Goal: Connect with others: Connect with others

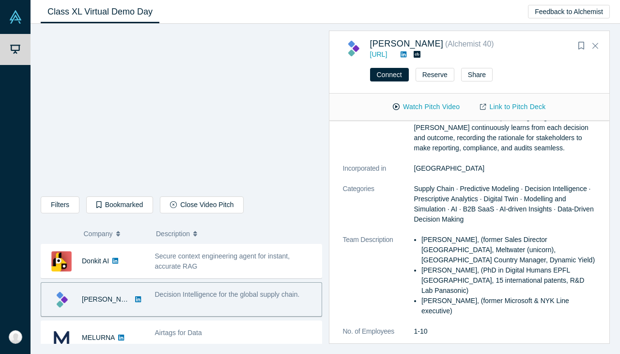
scroll to position [96, 0]
click at [522, 107] on link "Link to Pitch Deck" at bounding box center [513, 106] width 86 height 17
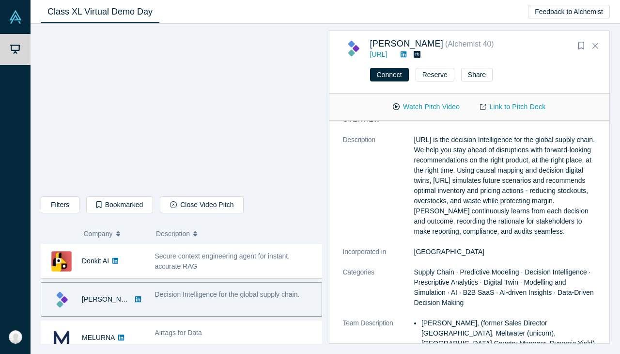
scroll to position [9, 0]
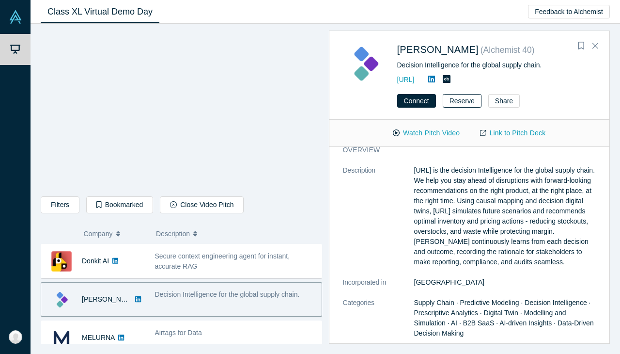
click at [460, 102] on button "Reserve" at bounding box center [462, 101] width 39 height 14
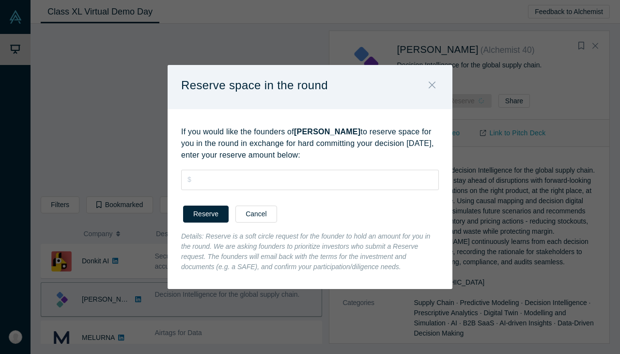
click at [433, 82] on icon "Close" at bounding box center [432, 84] width 7 height 11
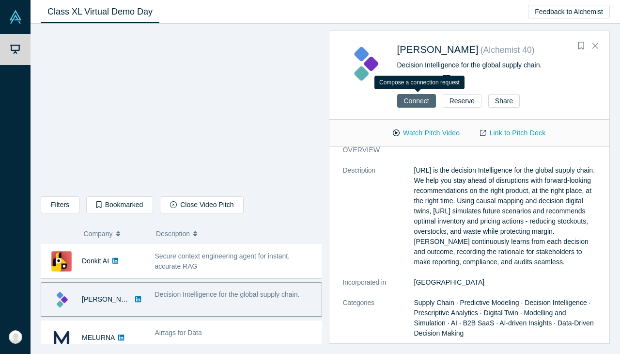
click at [418, 101] on button "Connect" at bounding box center [416, 101] width 39 height 14
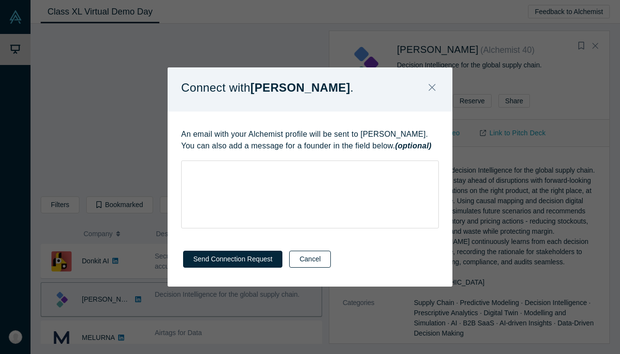
click at [300, 257] on button "Cancel" at bounding box center [310, 259] width 42 height 17
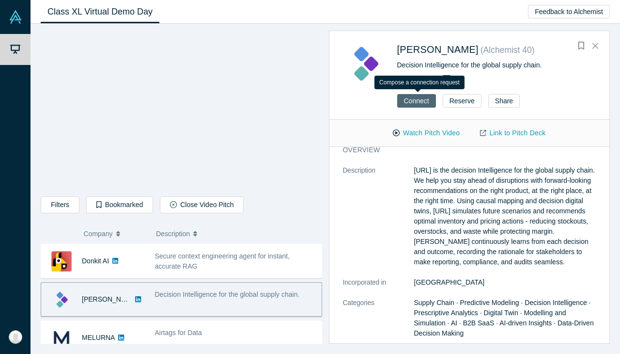
click at [408, 102] on button "Connect" at bounding box center [416, 101] width 39 height 14
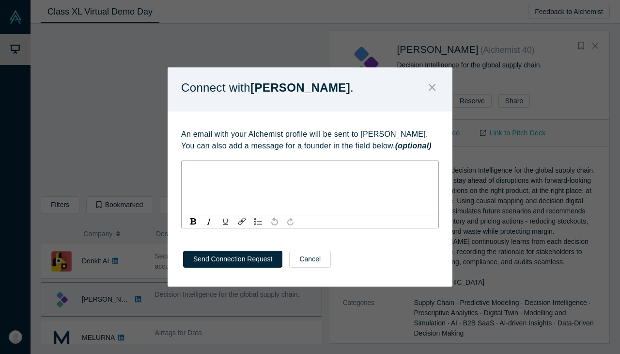
click at [246, 172] on div "rdw-editor" at bounding box center [310, 169] width 245 height 10
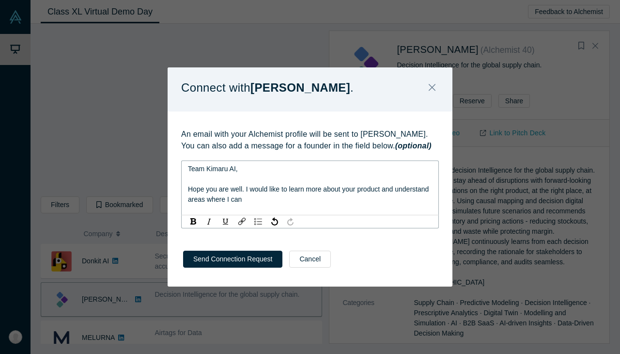
click at [251, 189] on span "Hope you are well. I would like to learn more about your product and understand…" at bounding box center [309, 194] width 243 height 18
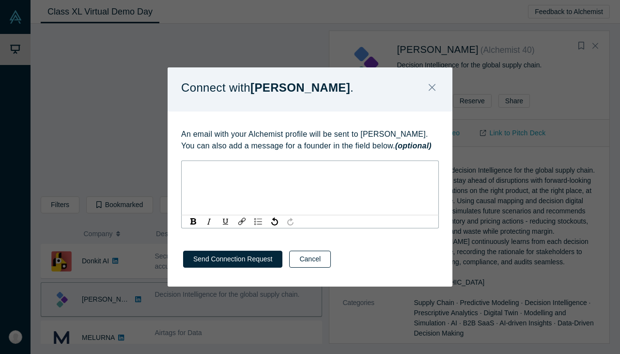
click at [296, 254] on button "Cancel" at bounding box center [310, 259] width 42 height 17
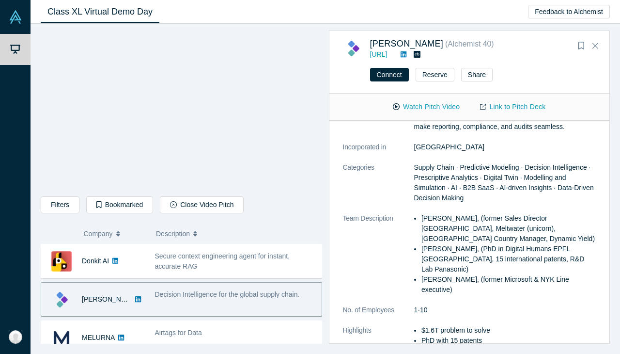
scroll to position [0, 0]
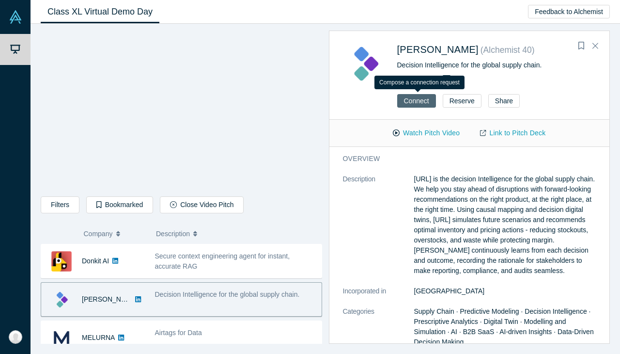
click at [414, 102] on button "Connect" at bounding box center [416, 101] width 39 height 14
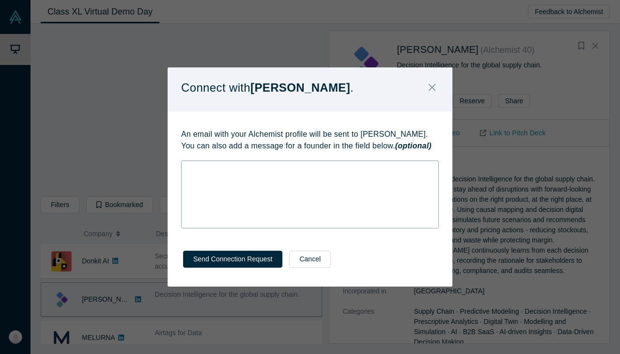
click at [278, 179] on div "rdw-wrapper" at bounding box center [310, 194] width 258 height 68
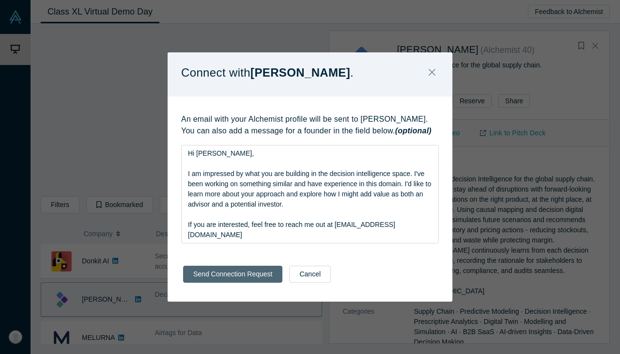
click at [216, 276] on button "Send Connection Request" at bounding box center [232, 274] width 99 height 17
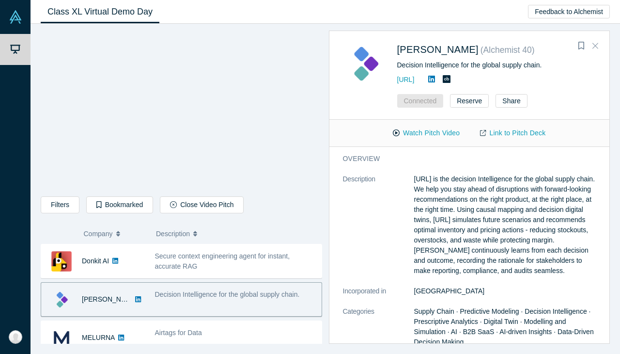
click at [597, 46] on icon "Close" at bounding box center [596, 45] width 6 height 9
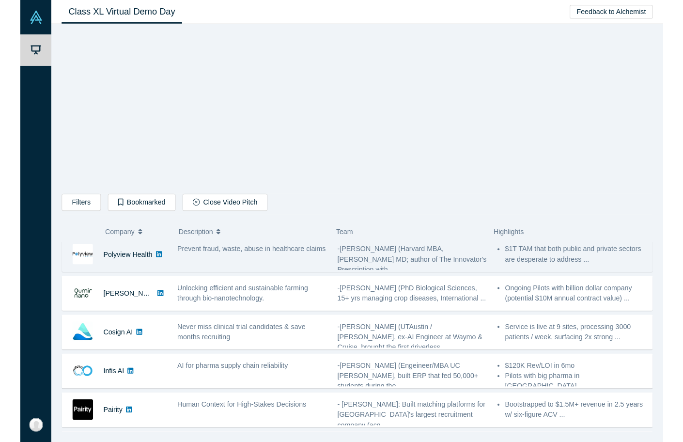
scroll to position [125, 0]
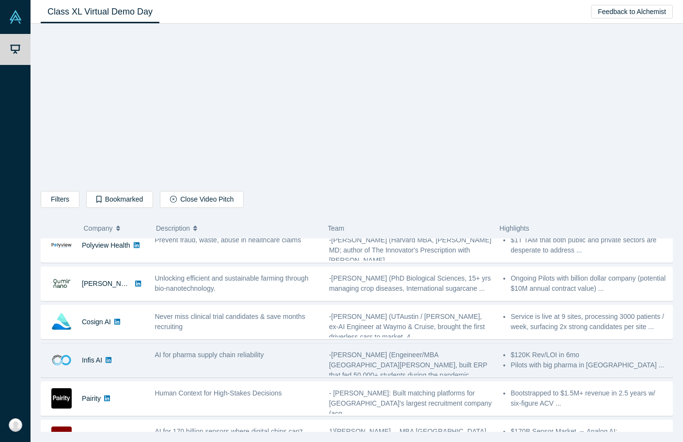
click at [181, 357] on span "AI for pharma supply chain reliability" at bounding box center [209, 355] width 109 height 8
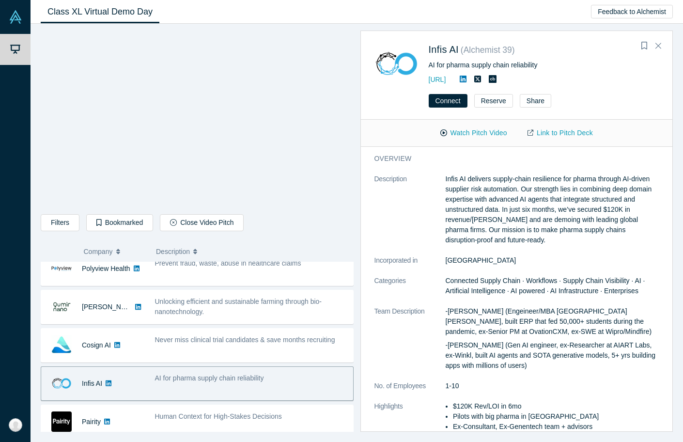
click at [188, 380] on span "AI for pharma supply chain reliability" at bounding box center [209, 378] width 109 height 8
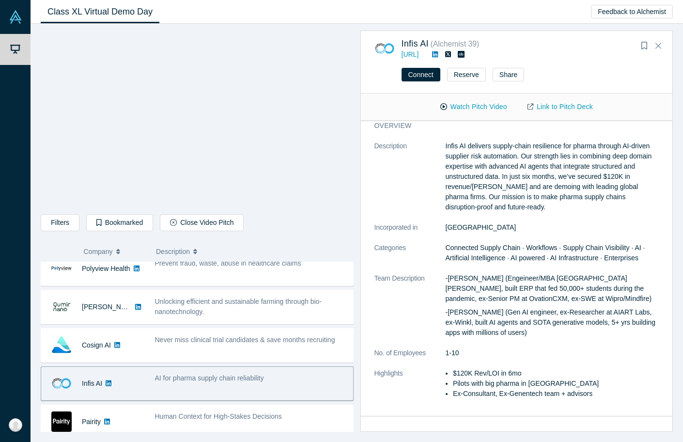
scroll to position [0, 0]
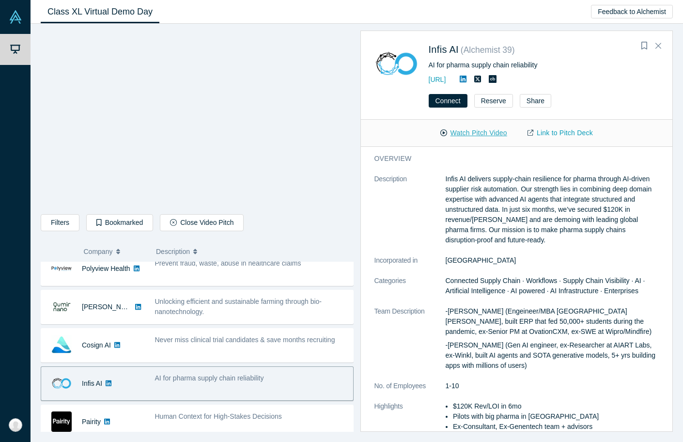
click at [484, 133] on button "Watch Pitch Video" at bounding box center [473, 133] width 87 height 17
click at [561, 134] on link "Link to Pitch Deck" at bounding box center [560, 133] width 86 height 17
